Goal: Navigation & Orientation: Find specific page/section

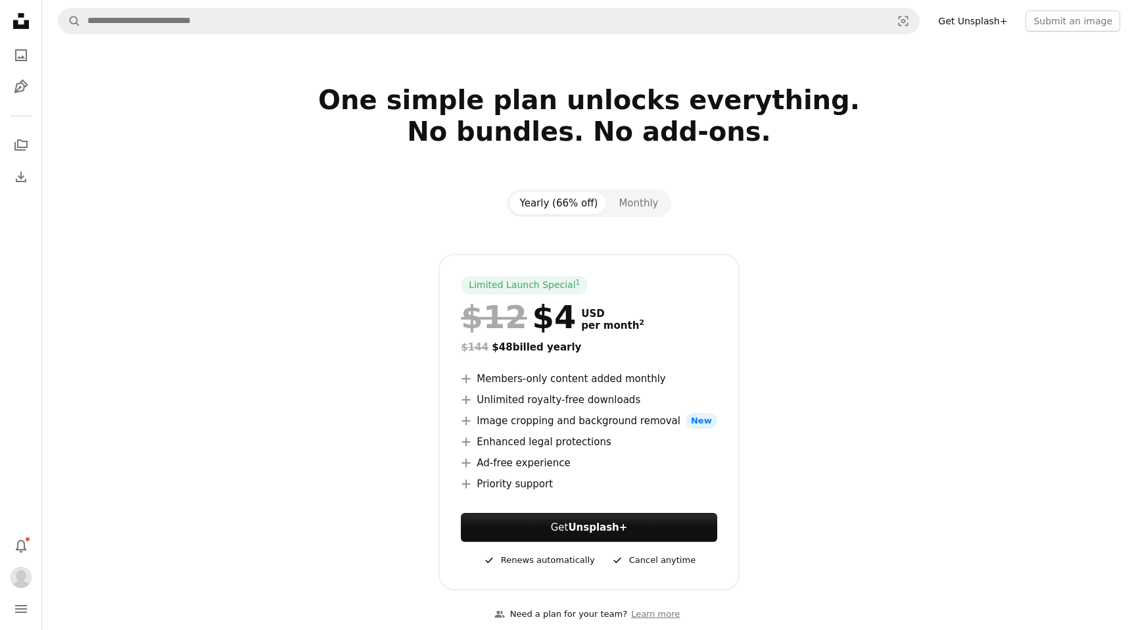
click at [22, 29] on icon "Unsplash logo Unsplash Home" at bounding box center [21, 21] width 26 height 26
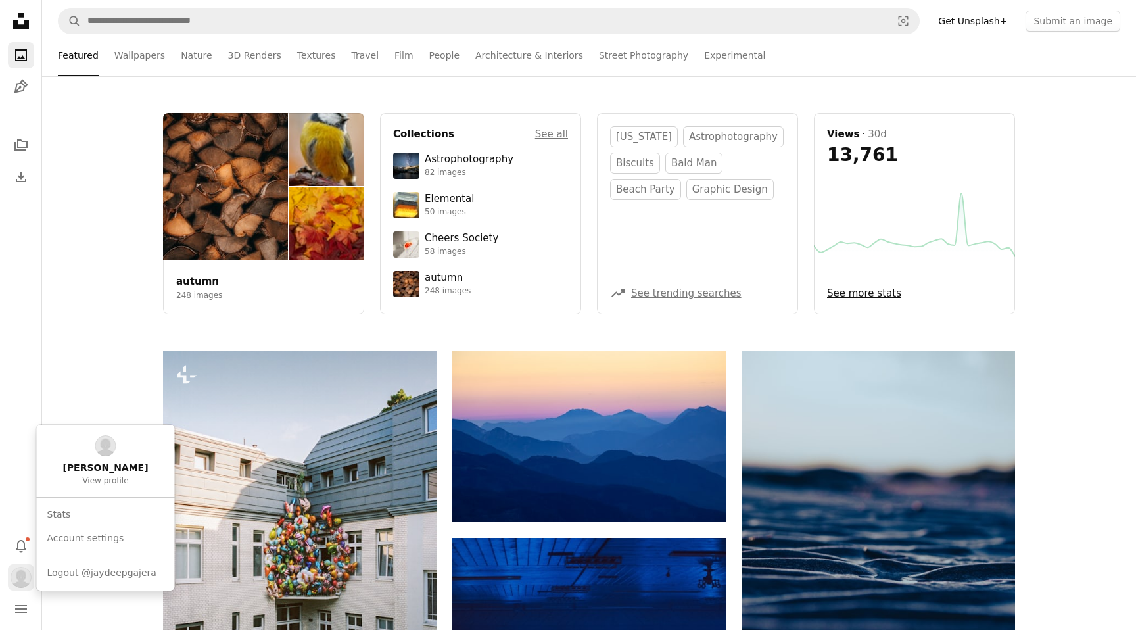
click at [23, 569] on img "Profile" at bounding box center [21, 577] width 21 height 21
click at [109, 506] on link "Stats" at bounding box center [106, 515] width 128 height 24
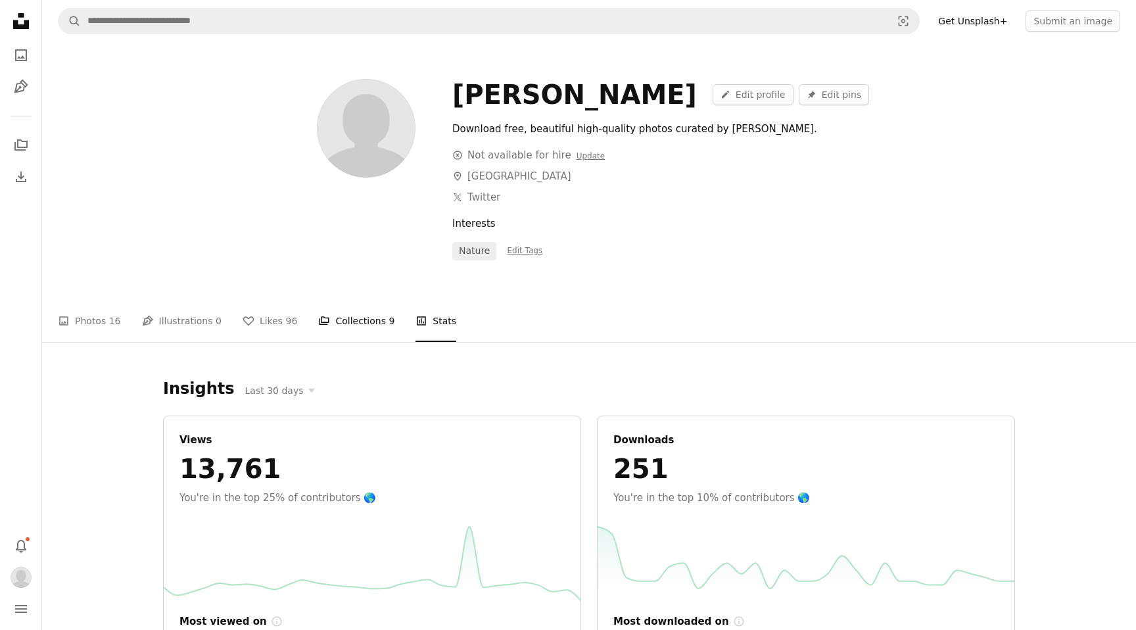
click at [357, 324] on link "A stack of folders Collections 9" at bounding box center [356, 321] width 76 height 42
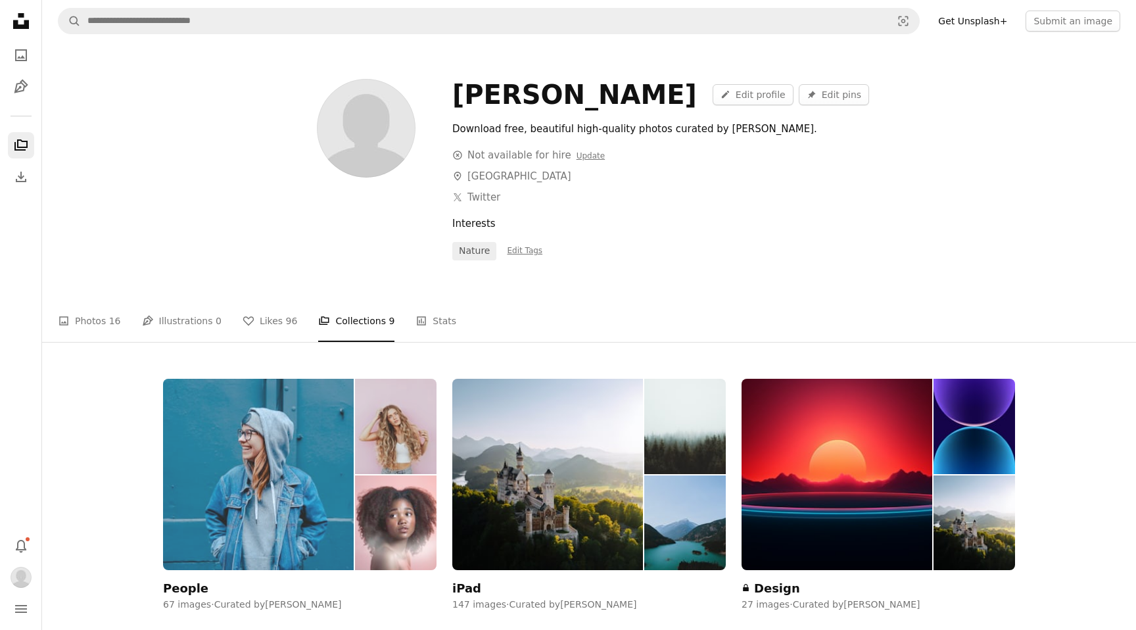
click at [270, 450] on img at bounding box center [258, 474] width 191 height 191
click at [193, 587] on div "People" at bounding box center [185, 589] width 45 height 16
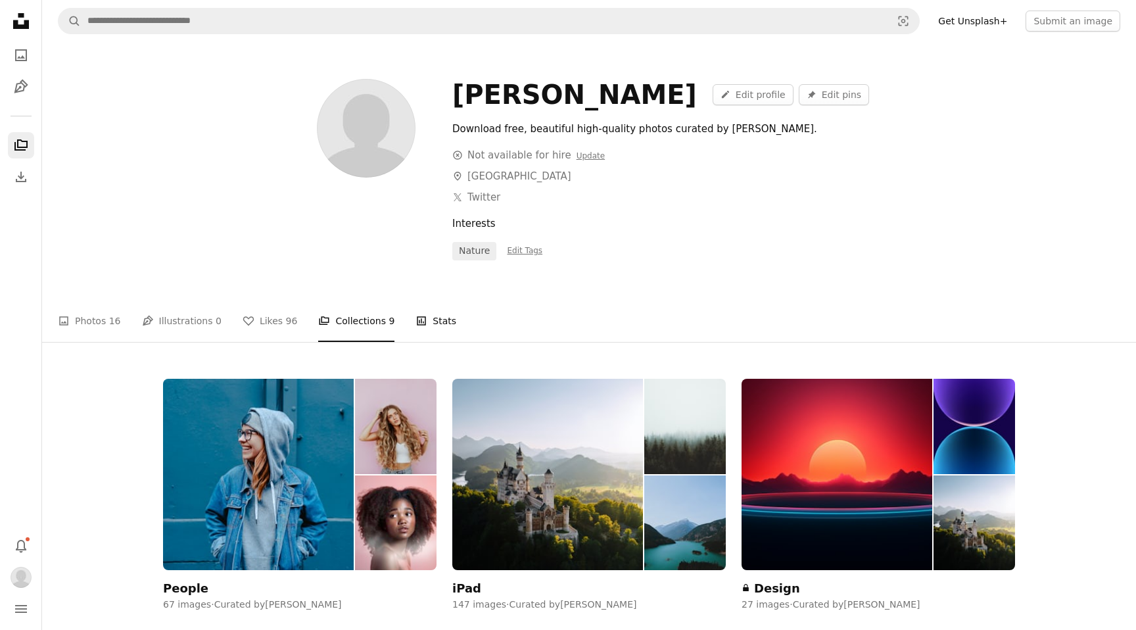
click at [423, 315] on link "Stats Stats" at bounding box center [436, 321] width 41 height 42
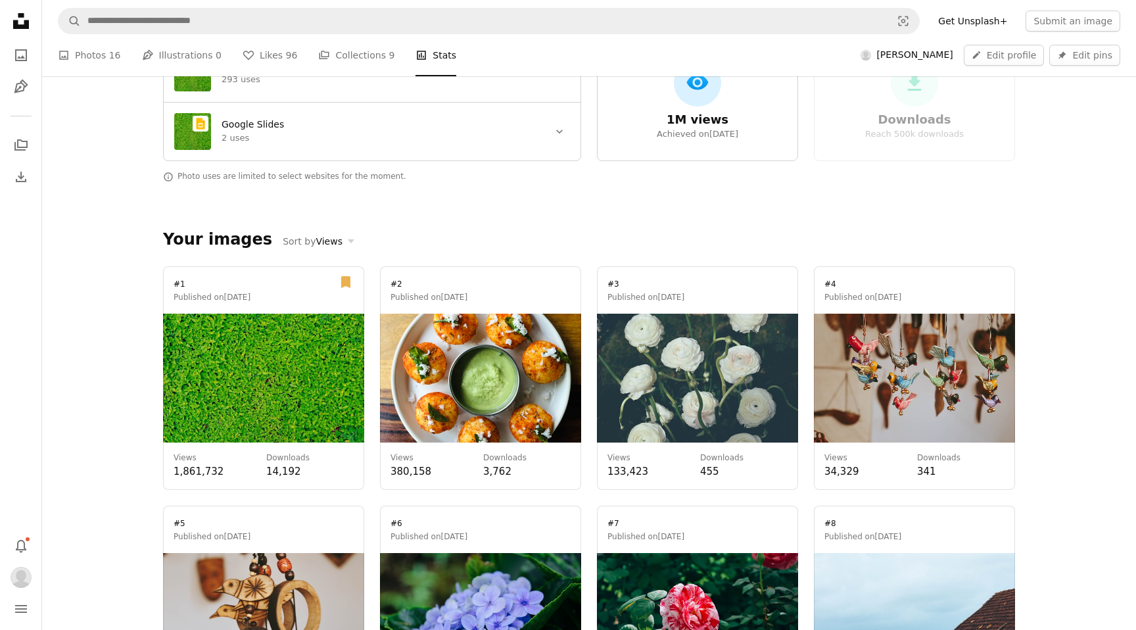
scroll to position [970, 0]
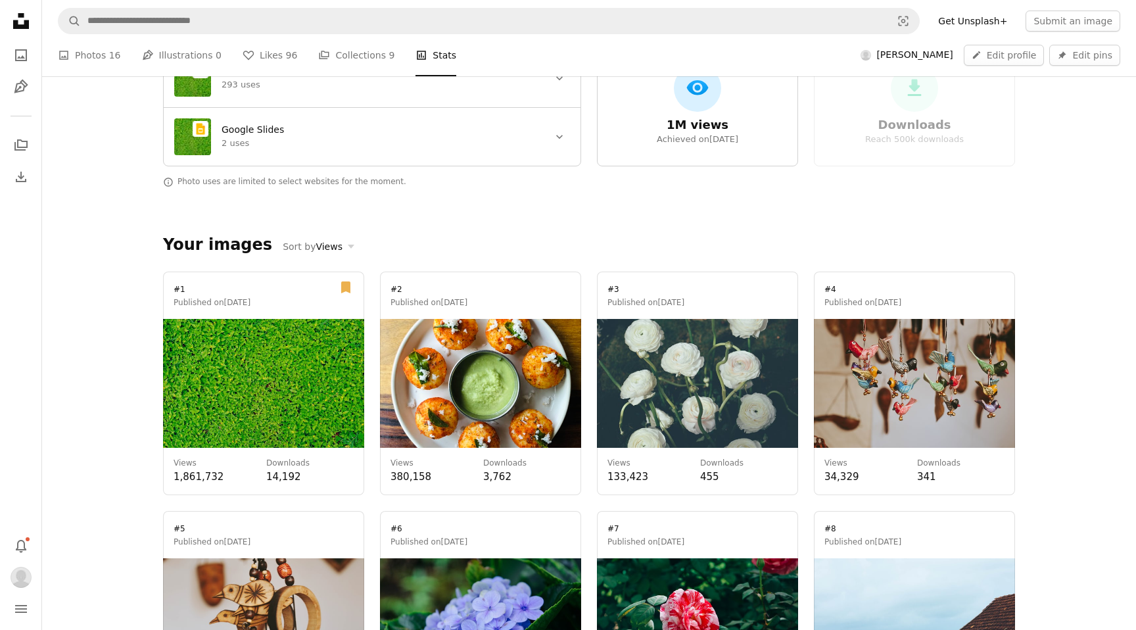
click at [240, 408] on link at bounding box center [263, 384] width 201 height 224
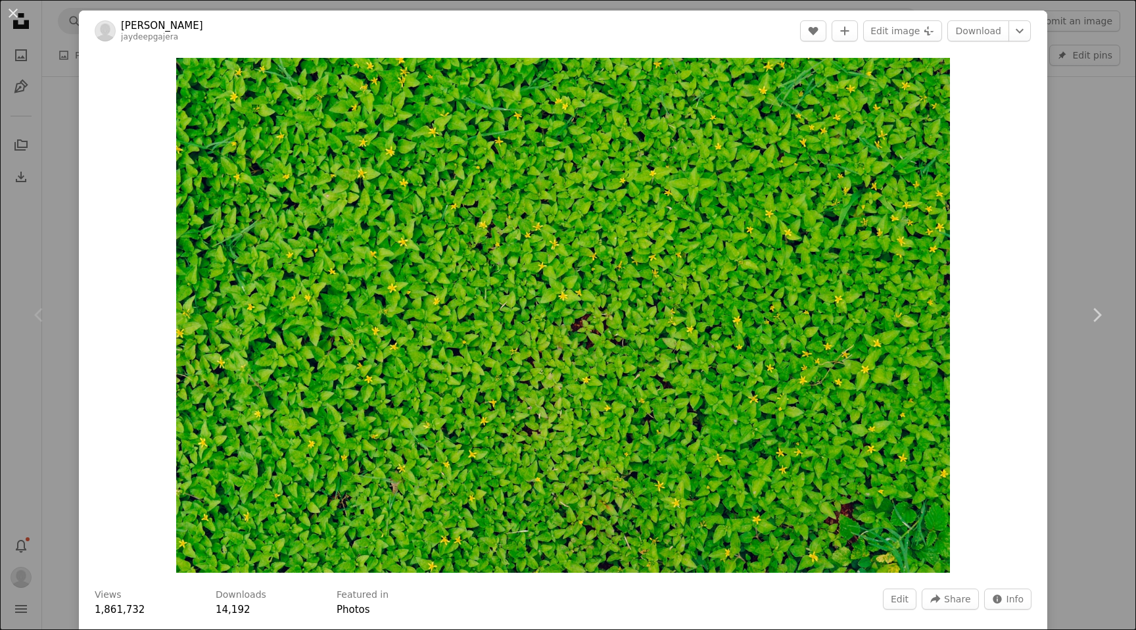
click at [1105, 174] on div "An X shape Chevron left Chevron right [PERSON_NAME] jaydeepgajera Edit A heart …" at bounding box center [568, 315] width 1136 height 630
